Goal: Transaction & Acquisition: Purchase product/service

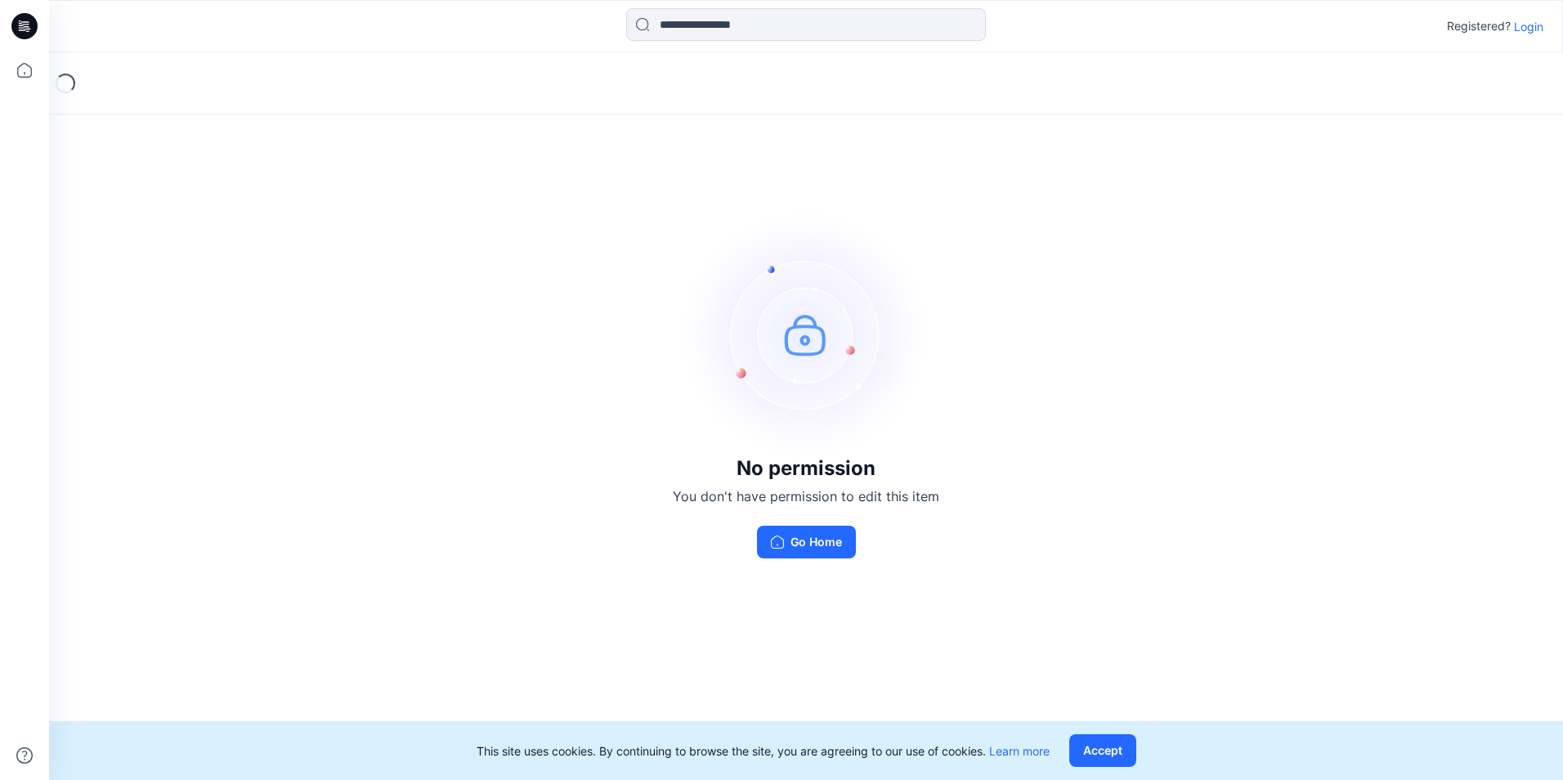
click at [1519, 30] on p "Login" at bounding box center [1528, 26] width 29 height 17
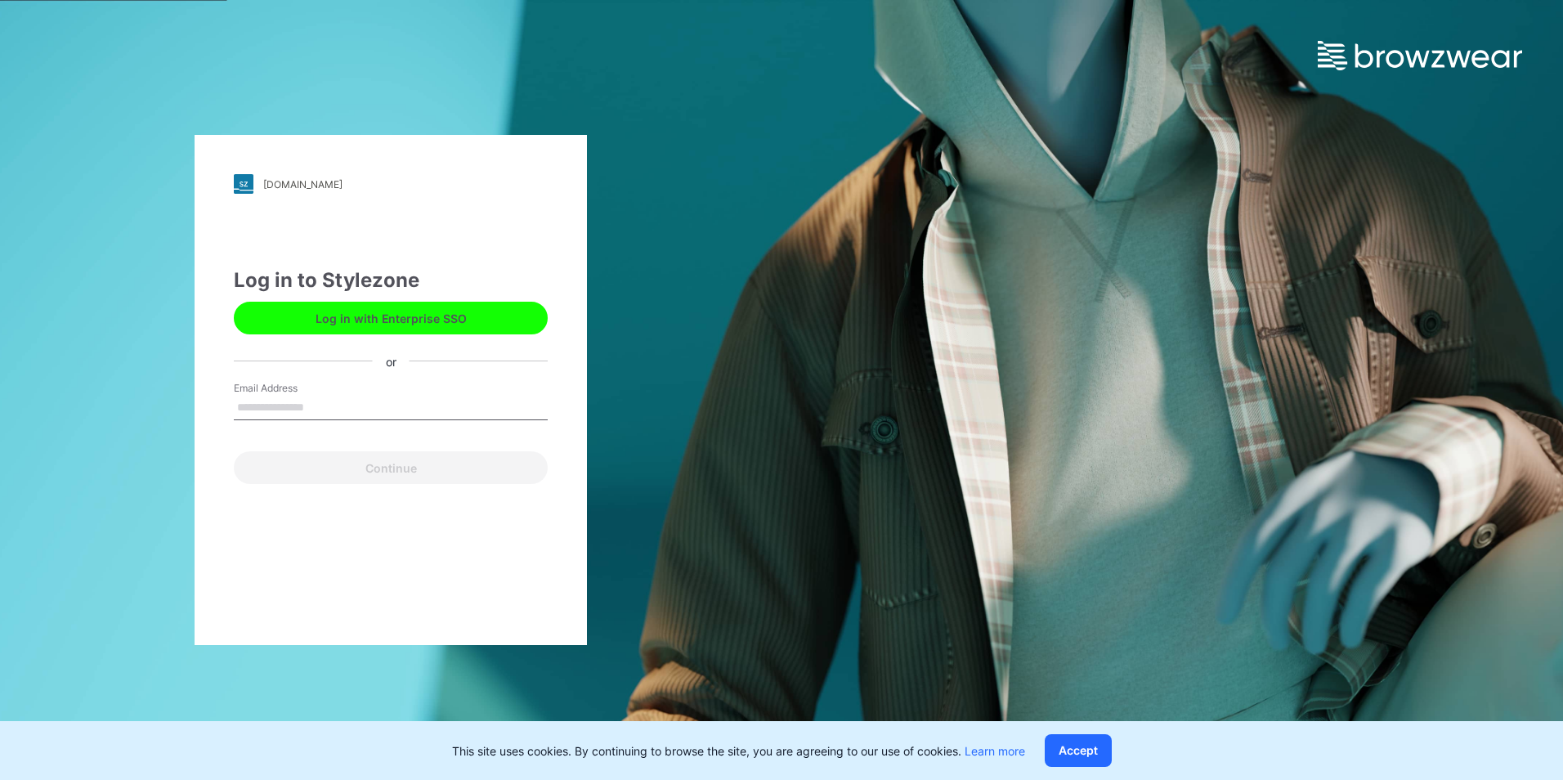
click at [469, 402] on input "Email Address" at bounding box center [391, 408] width 314 height 25
type input "**********"
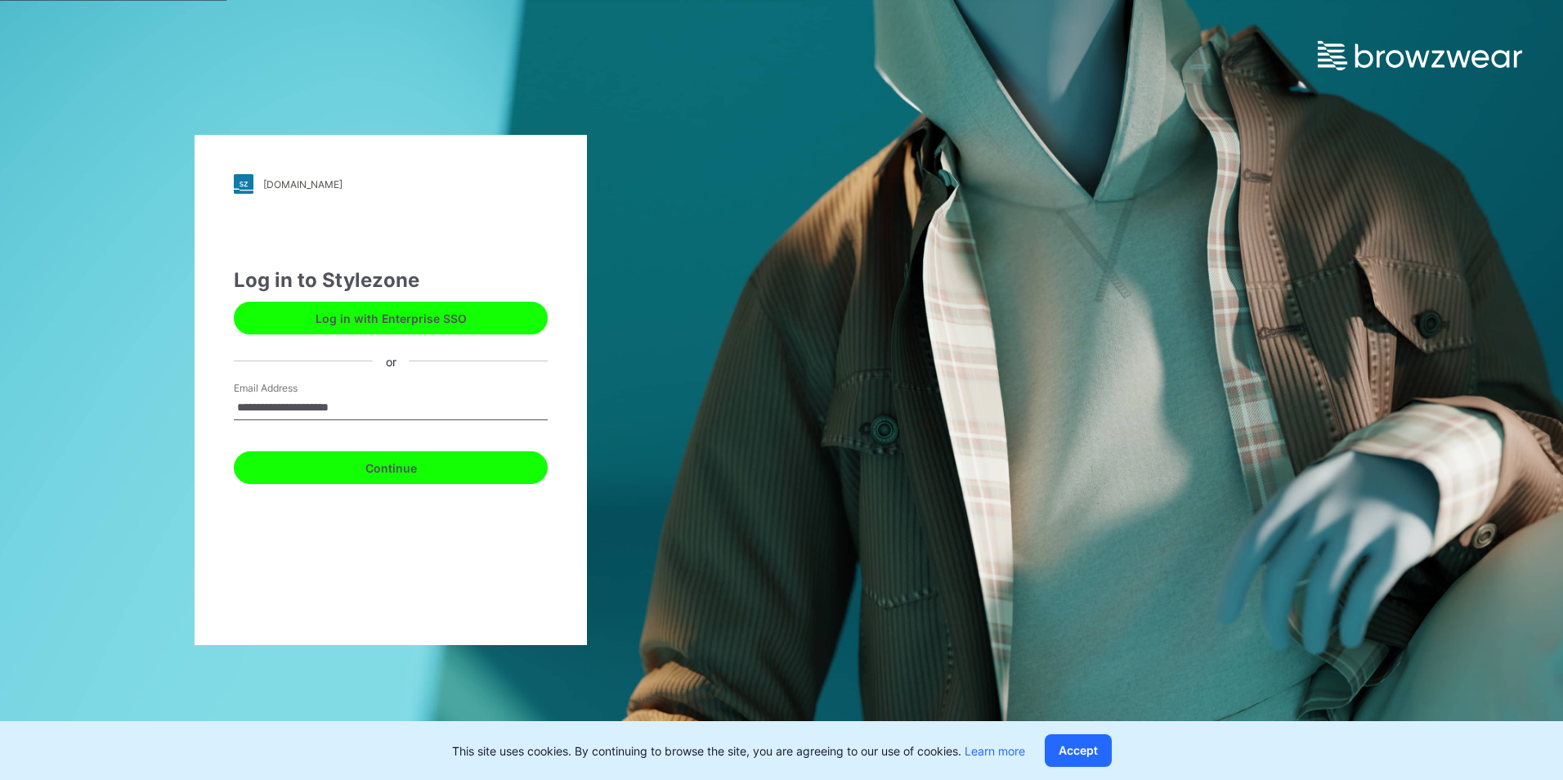
click at [422, 471] on button "Continue" at bounding box center [391, 467] width 314 height 33
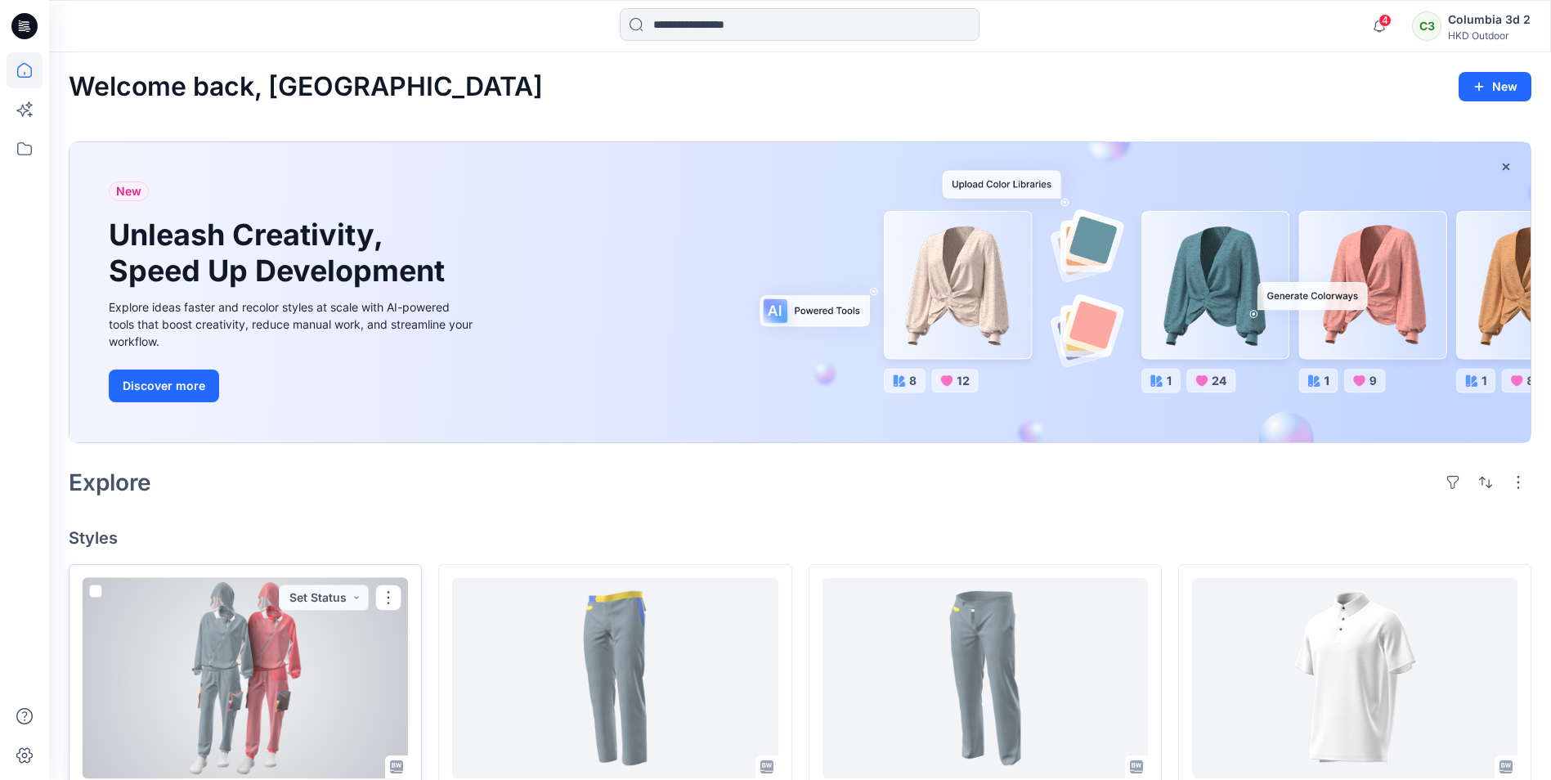
click at [310, 677] on div at bounding box center [245, 678] width 325 height 200
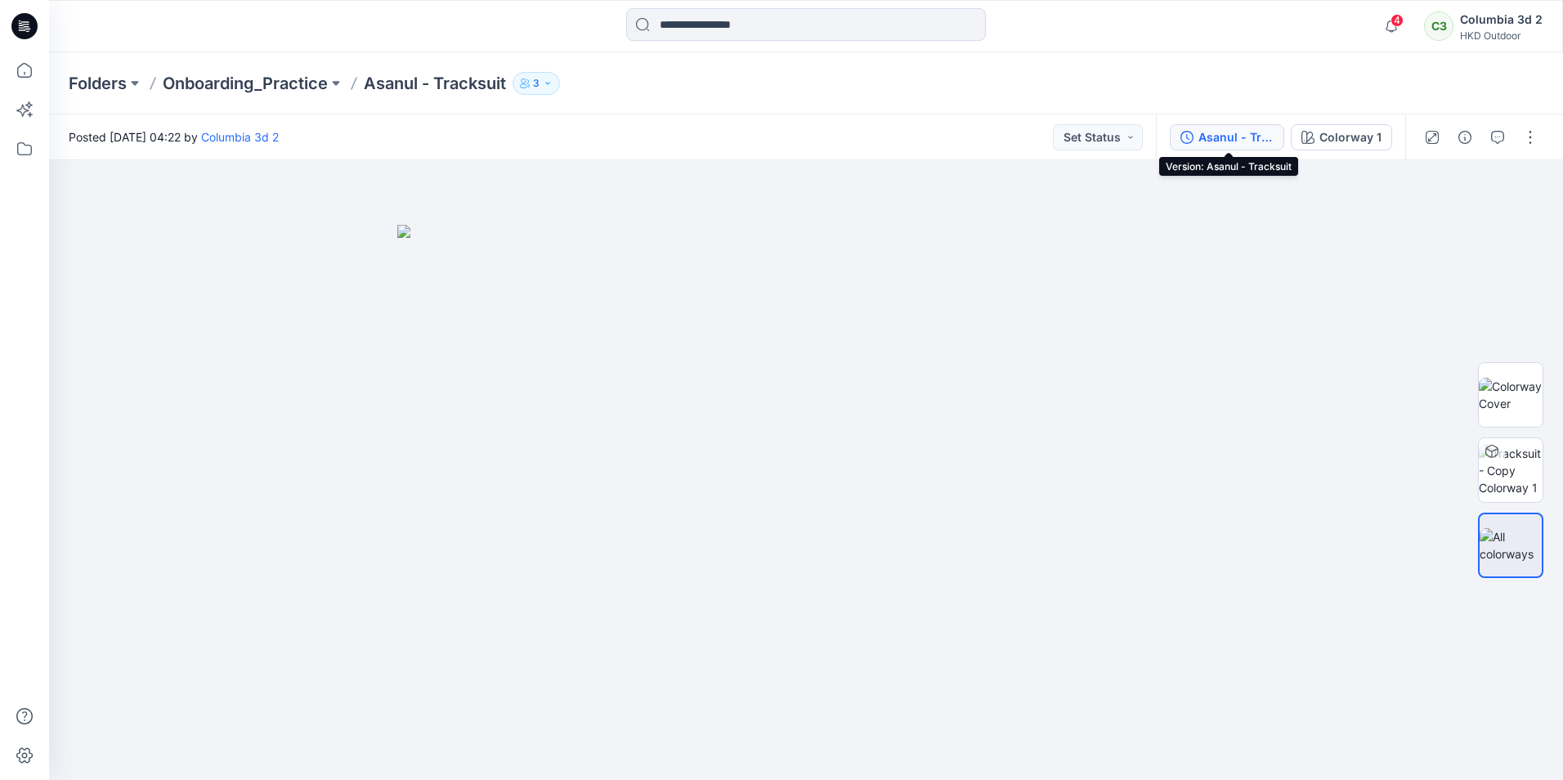
click at [1249, 143] on div "Asanul - Tracksuit" at bounding box center [1236, 137] width 75 height 18
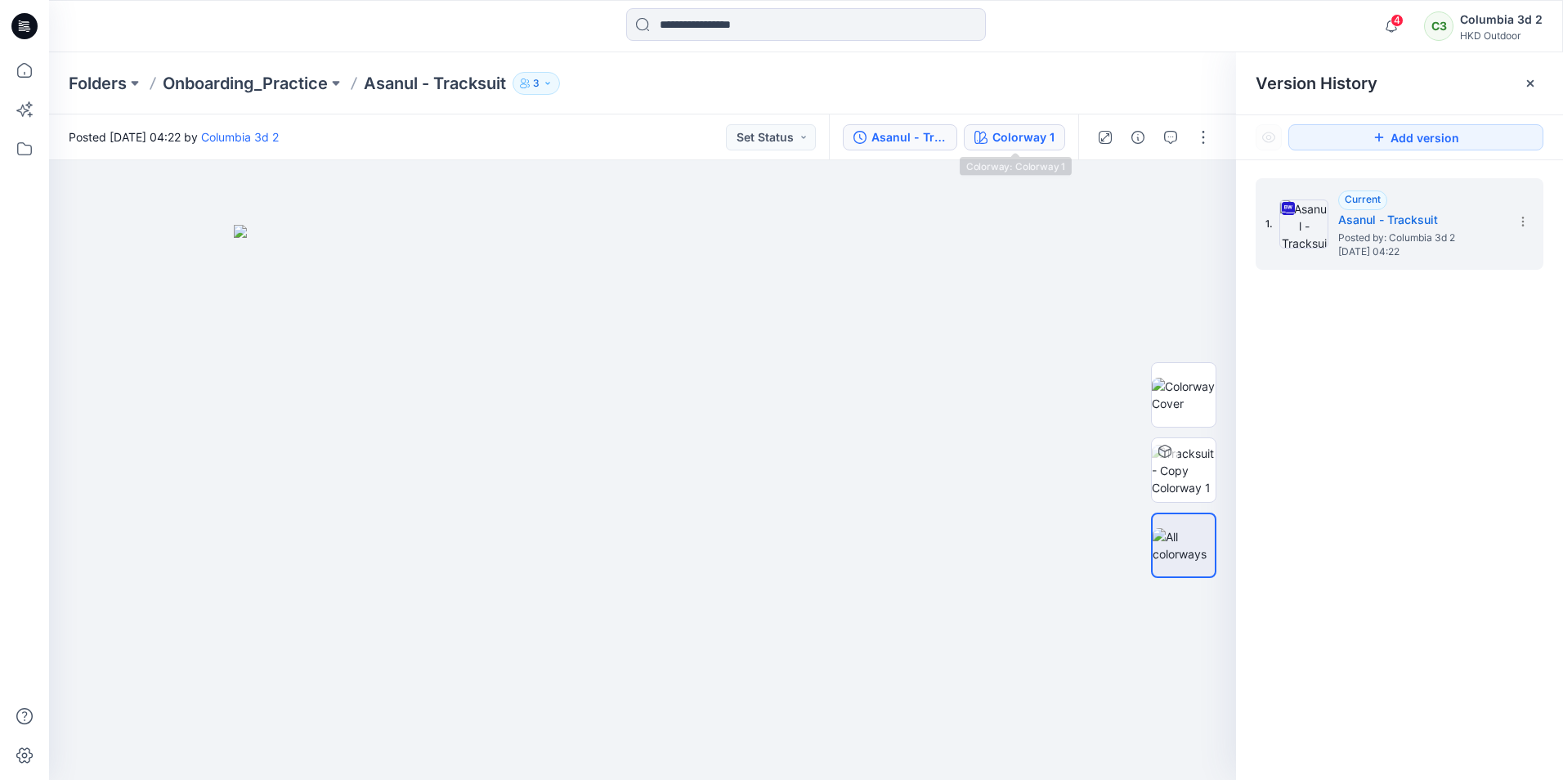
click at [1035, 133] on div "Colorway 1" at bounding box center [1024, 137] width 62 height 18
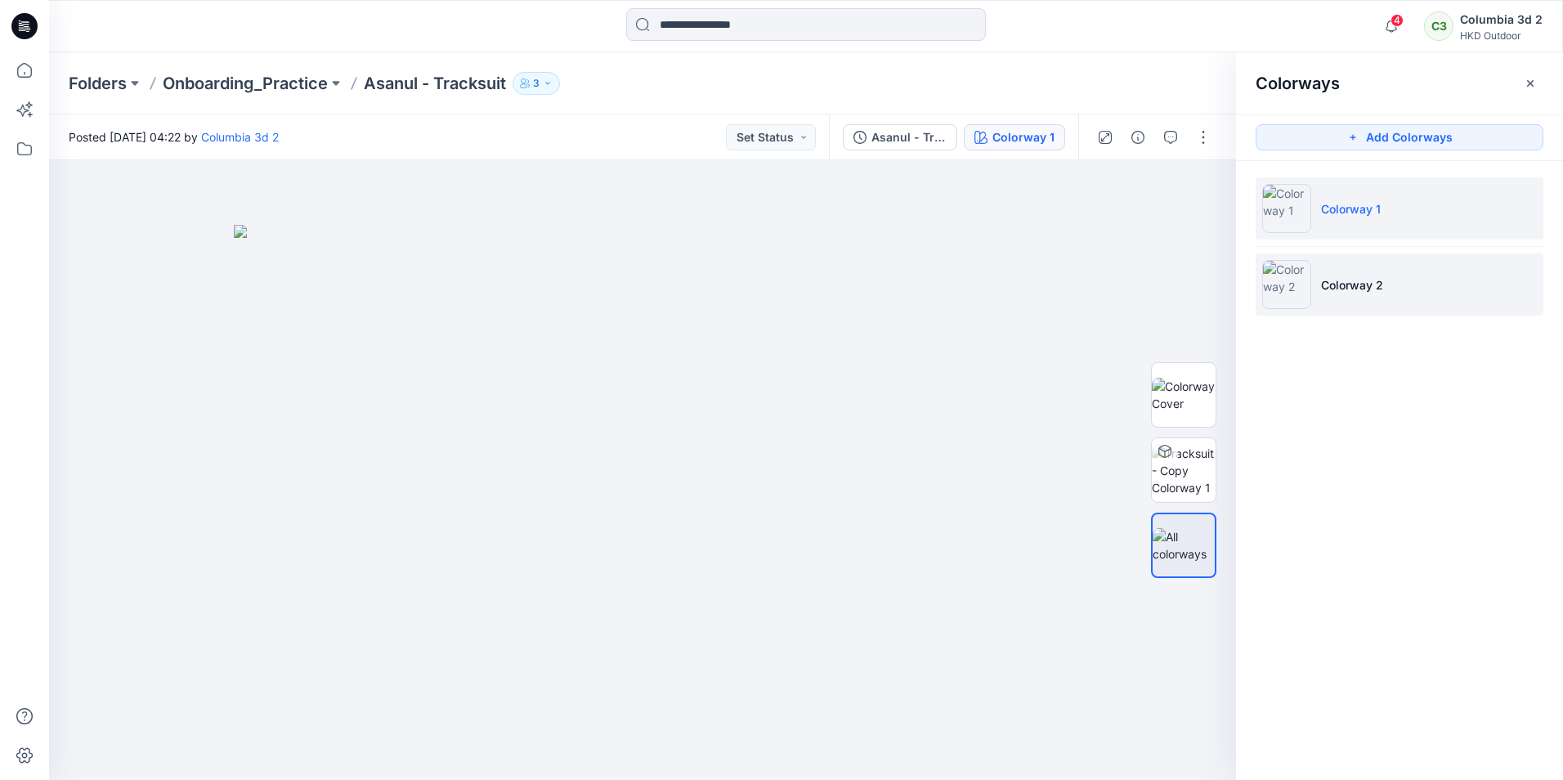
click at [1381, 305] on li "Colorway 2" at bounding box center [1400, 284] width 288 height 62
